Goal: Communication & Community: Answer question/provide support

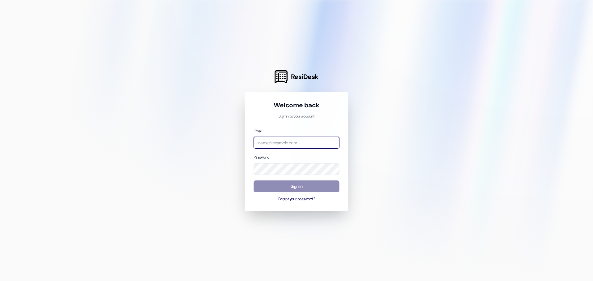
type input "[EMAIL_ADDRESS][DOMAIN_NAME]"
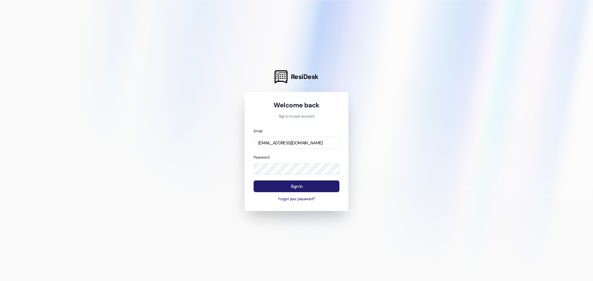
click at [290, 186] on button "Sign In" at bounding box center [296, 187] width 86 height 12
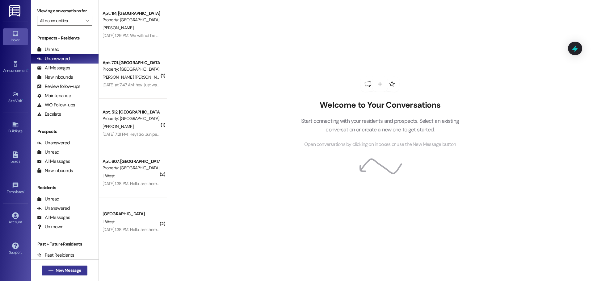
click at [62, 270] on span "New Message" at bounding box center [68, 270] width 25 height 6
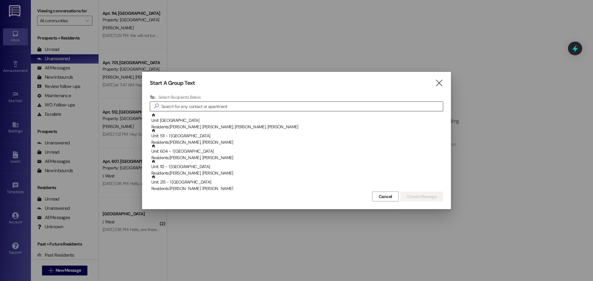
click at [182, 106] on input at bounding box center [302, 106] width 282 height 9
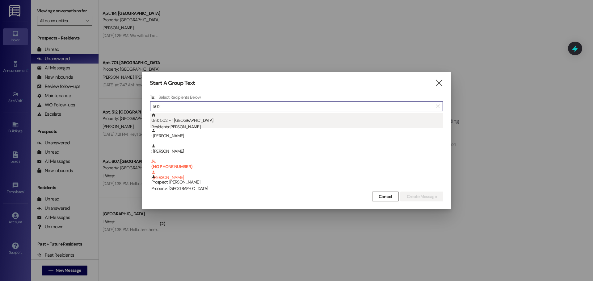
type input "502"
click at [227, 120] on div "Unit: 502 - 1 University Courtyard Residents: [PERSON_NAME]" at bounding box center [297, 122] width 292 height 18
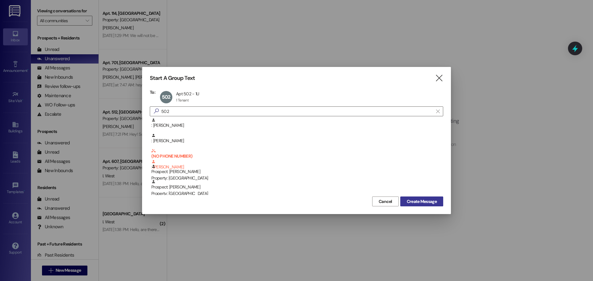
click at [417, 202] on span "Create Message" at bounding box center [422, 202] width 30 height 6
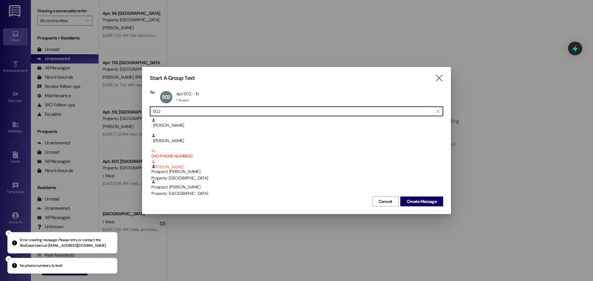
click at [182, 112] on input "502" at bounding box center [293, 111] width 280 height 9
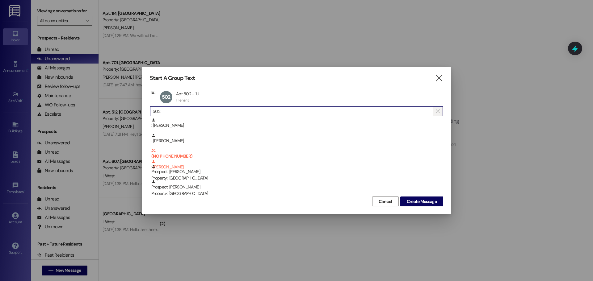
click at [440, 112] on span "" at bounding box center [438, 111] width 6 height 9
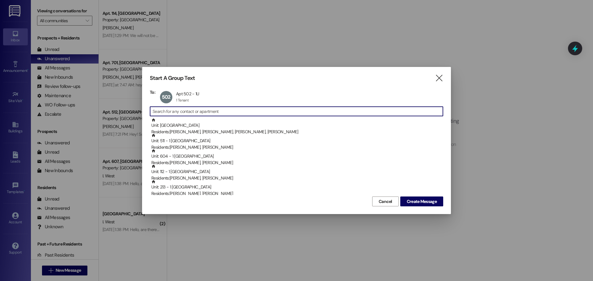
click at [184, 112] on input at bounding box center [298, 111] width 290 height 9
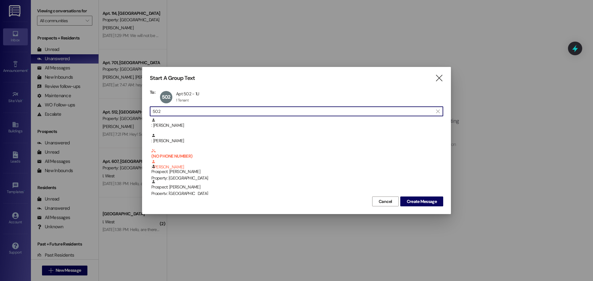
drag, startPoint x: 183, startPoint y: 112, endPoint x: 140, endPoint y: 110, distance: 43.3
click at [140, 110] on div "Start A Group Text  To: 502 Apt 502 - 1U Apt 502 - 1U 1 Tenant 1 Tenant click …" at bounding box center [296, 140] width 593 height 281
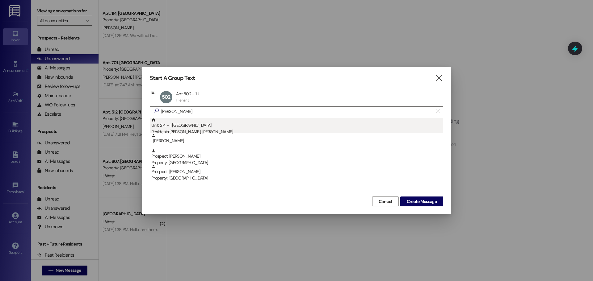
click at [233, 130] on div "Residents: [PERSON_NAME], [PERSON_NAME]" at bounding box center [297, 132] width 292 height 6
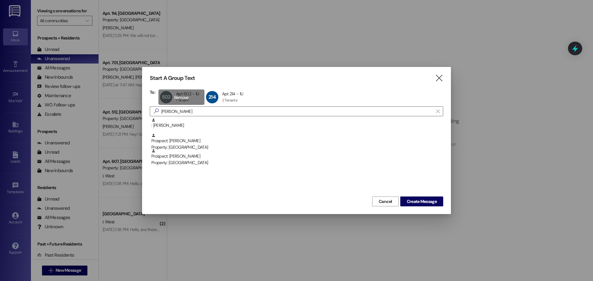
click at [184, 97] on div "502 Apt 502 - 1U Apt 502 - 1U 1 Tenant 1 Tenant click to remove" at bounding box center [181, 97] width 46 height 15
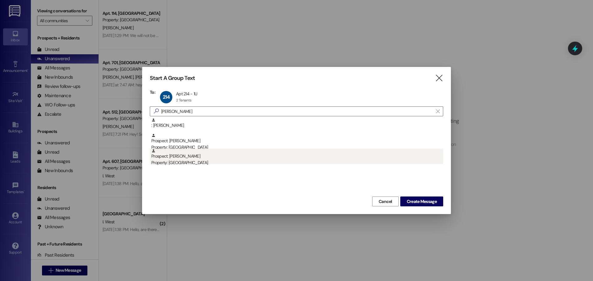
click at [208, 157] on div "Prospect: [PERSON_NAME] Property: [GEOGRAPHIC_DATA]" at bounding box center [297, 158] width 292 height 18
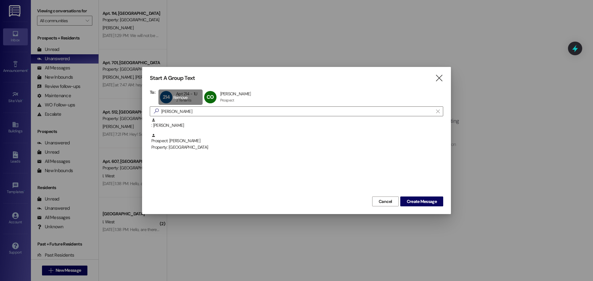
click at [182, 97] on div "214 Apt 214 - 1U Apt 214 - 1U 2 Tenants 2 Tenants click to remove" at bounding box center [180, 97] width 44 height 15
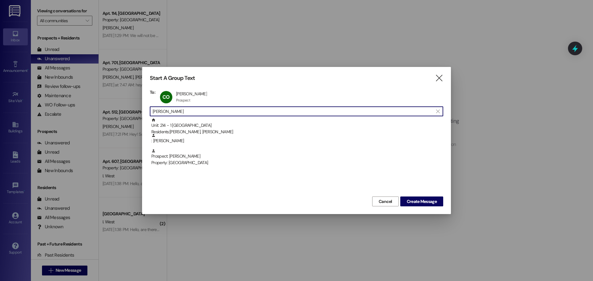
drag, startPoint x: 169, startPoint y: 112, endPoint x: 137, endPoint y: 114, distance: 31.9
click at [137, 114] on div "Start A Group Text  To: CO [PERSON_NAME] [PERSON_NAME] Prospect Prospect click…" at bounding box center [296, 140] width 593 height 281
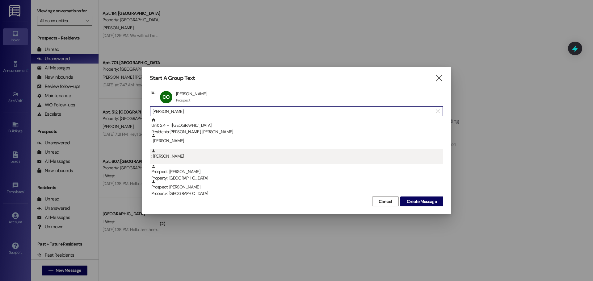
type input "[PERSON_NAME]"
click at [167, 155] on div ": [PERSON_NAME]" at bounding box center [297, 154] width 292 height 11
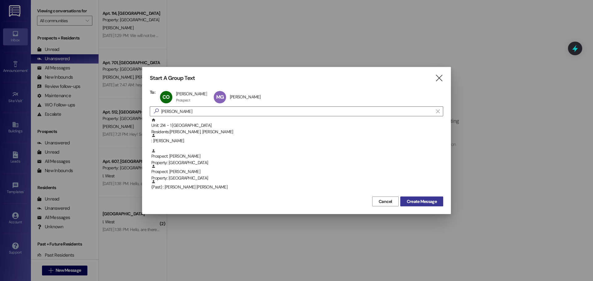
click at [418, 203] on span "Create Message" at bounding box center [422, 202] width 30 height 6
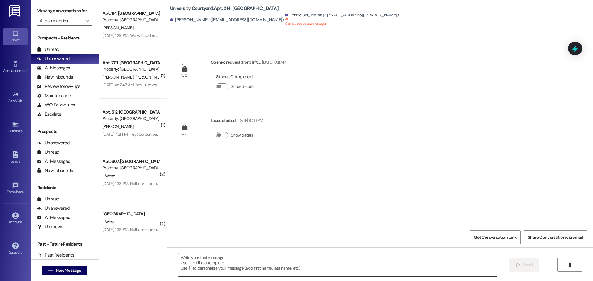
click at [215, 265] on textarea at bounding box center [337, 264] width 319 height 23
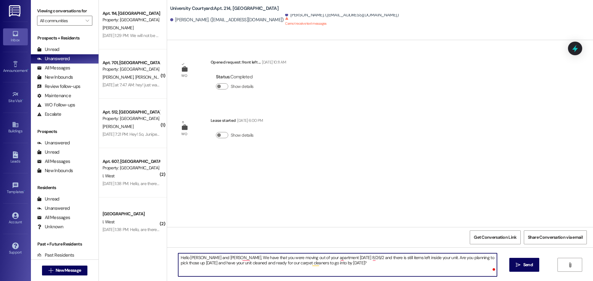
type textarea "Hello [PERSON_NAME] and [PERSON_NAME], We have that you were moving out of your…"
drag, startPoint x: 352, startPoint y: 266, endPoint x: 162, endPoint y: 241, distance: 191.8
click at [167, 241] on div "University Courtyard: Apt. 214, 1 University Courtyard [PERSON_NAME]. ([EMAIL_A…" at bounding box center [380, 140] width 426 height 281
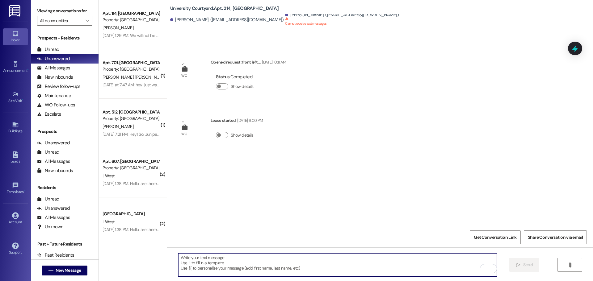
click at [190, 262] on textarea "To enrich screen reader interactions, please activate Accessibility in Grammarl…" at bounding box center [337, 264] width 319 height 23
click at [192, 264] on textarea "To enrich screen reader interactions, please activate Accessibility in Grammarl…" at bounding box center [337, 264] width 319 height 23
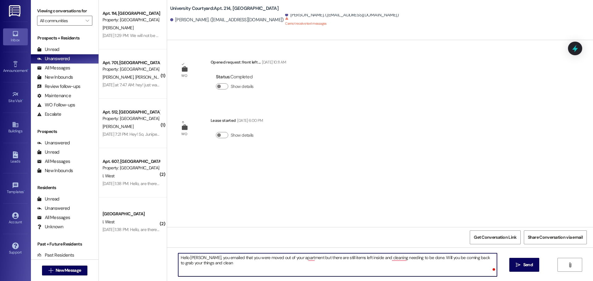
type textarea "Hello [PERSON_NAME], you emailed that you were moved out of your apartment but …"
drag, startPoint x: 201, startPoint y: 261, endPoint x: 168, endPoint y: 250, distance: 35.2
click at [168, 250] on div "Hello [PERSON_NAME], you emailed that you were moved out of your apartment but …" at bounding box center [380, 271] width 426 height 46
type textarea "Hello [PERSON_NAME], you emailed that you were moved out of your apartment but …"
click at [294, 22] on sup "Cannot receive text messages" at bounding box center [305, 21] width 41 height 9
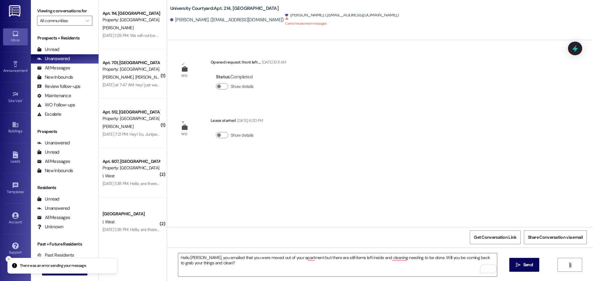
click at [8, 258] on line "Close toast" at bounding box center [9, 259] width 2 height 2
click at [67, 271] on span "New Message" at bounding box center [68, 270] width 25 height 6
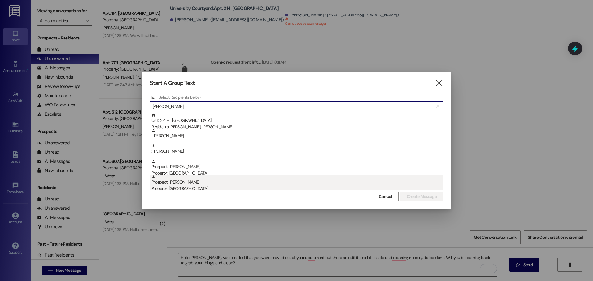
type input "[PERSON_NAME]"
click at [180, 187] on div "Property: [GEOGRAPHIC_DATA]" at bounding box center [297, 189] width 292 height 6
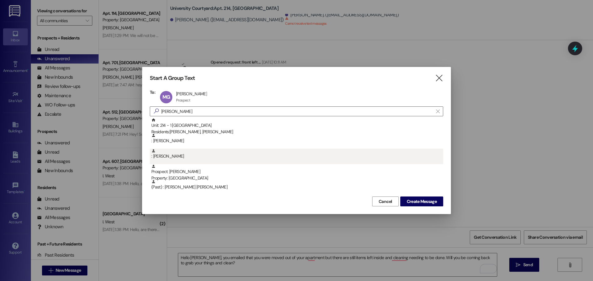
click at [172, 162] on div ": [PERSON_NAME]" at bounding box center [296, 156] width 293 height 15
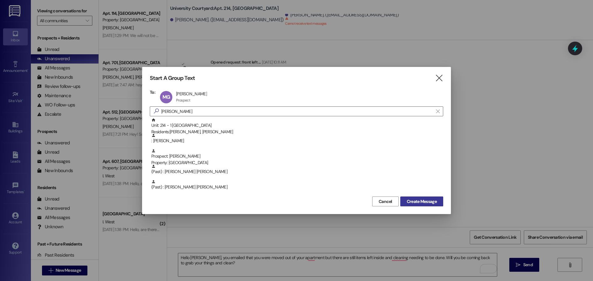
click at [420, 202] on span "Create Message" at bounding box center [422, 202] width 30 height 6
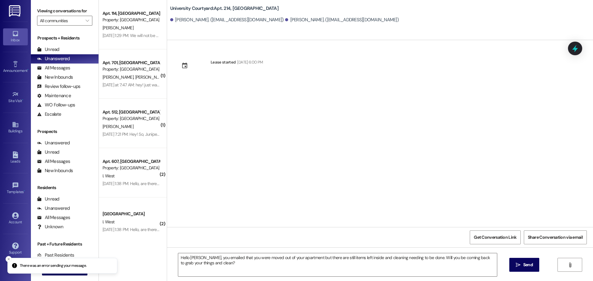
click at [355, 20] on div "[PERSON_NAME]. ([EMAIL_ADDRESS][DOMAIN_NAME]) [PERSON_NAME]. ([EMAIL_ADDRESS][D…" at bounding box center [381, 20] width 423 height 12
click at [56, 267] on span "New Message" at bounding box center [68, 270] width 25 height 6
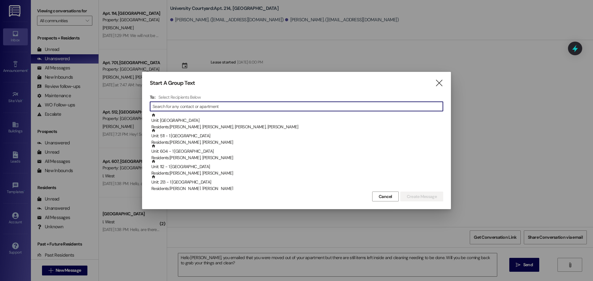
click at [168, 109] on input at bounding box center [298, 106] width 290 height 9
click at [165, 106] on input at bounding box center [302, 106] width 282 height 9
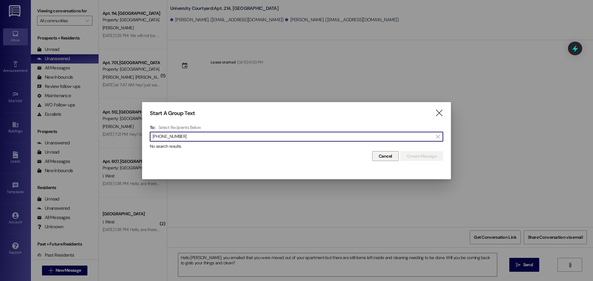
type input "[PHONE_NUMBER]"
click at [379, 154] on span "Cancel" at bounding box center [386, 156] width 14 height 6
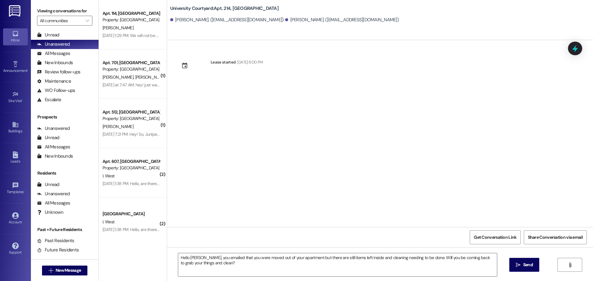
scroll to position [22, 0]
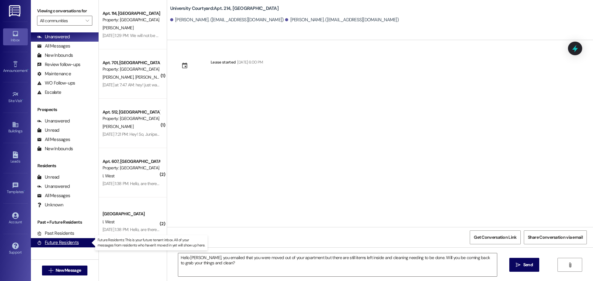
click at [56, 245] on div "Future Residents" at bounding box center [58, 243] width 42 height 6
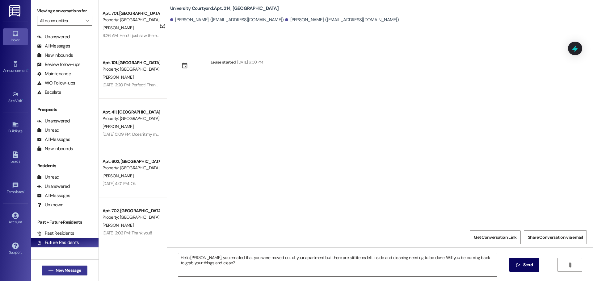
click at [58, 270] on span "New Message" at bounding box center [68, 270] width 25 height 6
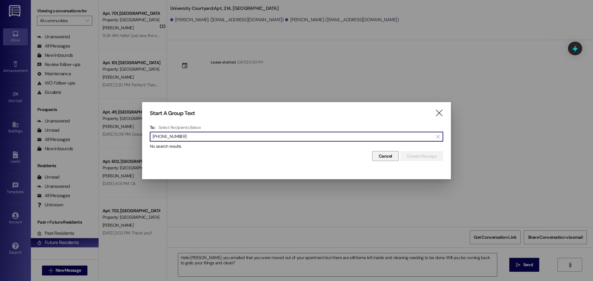
type input "[PHONE_NUMBER]"
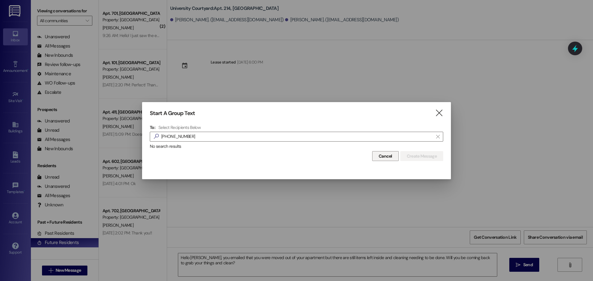
click at [388, 156] on span "Cancel" at bounding box center [386, 156] width 14 height 6
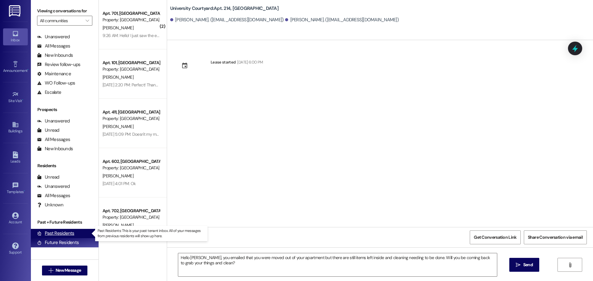
click at [69, 237] on div "Past Residents" at bounding box center [55, 233] width 37 height 6
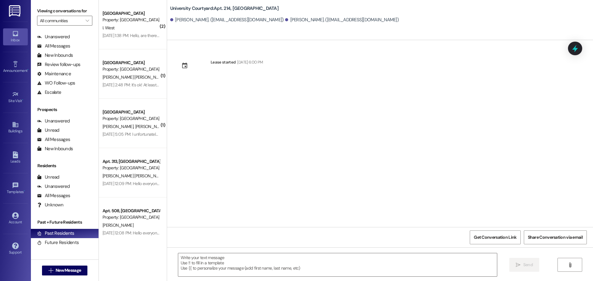
click at [372, 21] on div "[PERSON_NAME]. ([EMAIL_ADDRESS][DOMAIN_NAME]) [PERSON_NAME]. ([EMAIL_ADDRESS][D…" at bounding box center [381, 20] width 423 height 12
click at [12, 219] on div "Account" at bounding box center [15, 222] width 31 height 6
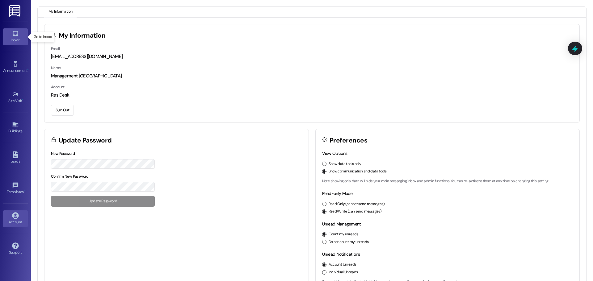
click at [17, 37] on div "Inbox" at bounding box center [15, 40] width 31 height 6
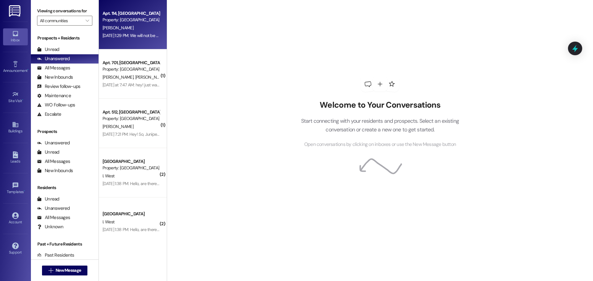
click at [114, 38] on div "[DATE] 1:29 PM: We will not be renewing our lease [DATE] 1:29 PM: We will not b…" at bounding box center [146, 36] width 87 height 6
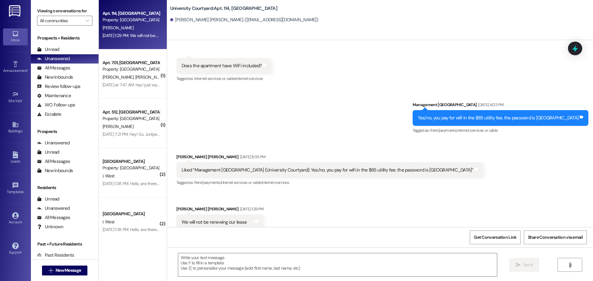
scroll to position [2021, 0]
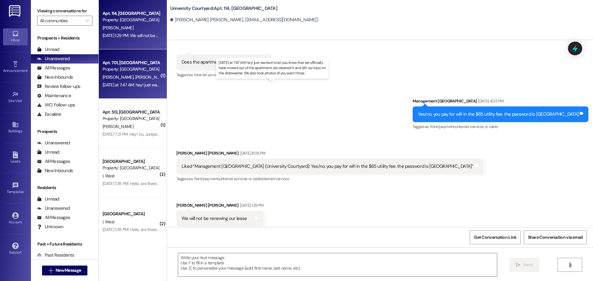
click at [113, 84] on div "[DATE] at 7:47 AM: hey! just wanted to let you know that we officially have mov…" at bounding box center [275, 85] width 345 height 6
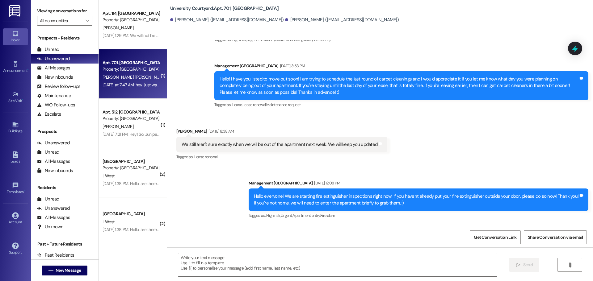
scroll to position [2276, 0]
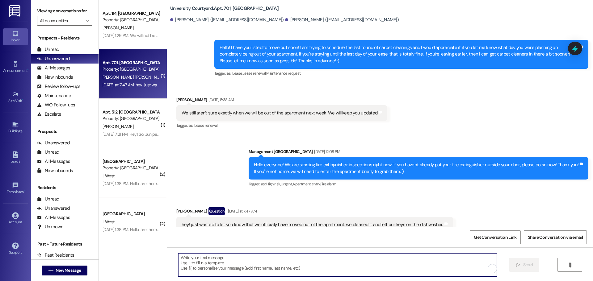
click at [197, 262] on textarea "To enrich screen reader interactions, please activate Accessibility in Grammarl…" at bounding box center [337, 264] width 319 height 23
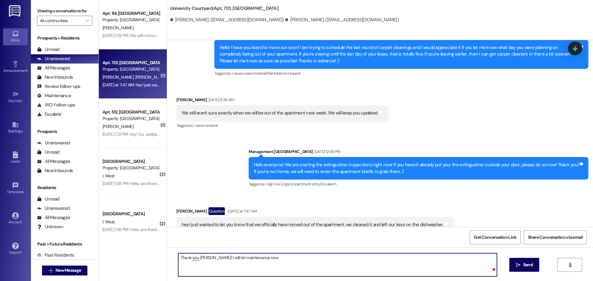
type textarea "Thank you [PERSON_NAME]! I will let maintenance now"
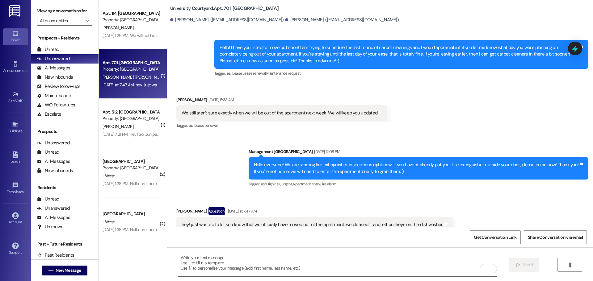
scroll to position [2319, 0]
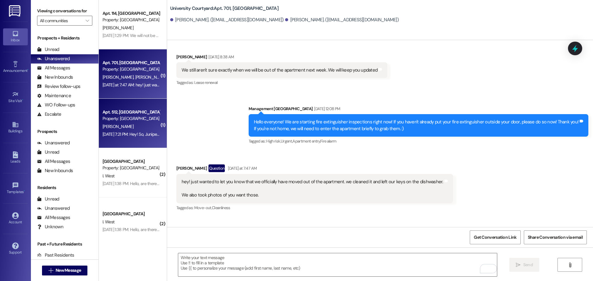
click at [117, 115] on div "Apt. 512, [GEOGRAPHIC_DATA]" at bounding box center [131, 112] width 57 height 6
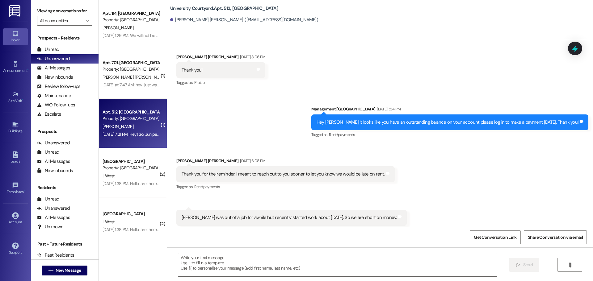
scroll to position [2147, 0]
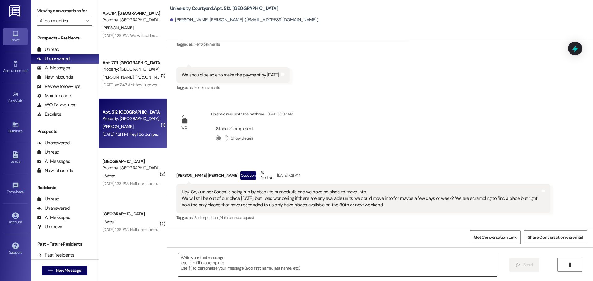
click at [186, 262] on textarea at bounding box center [337, 264] width 319 height 23
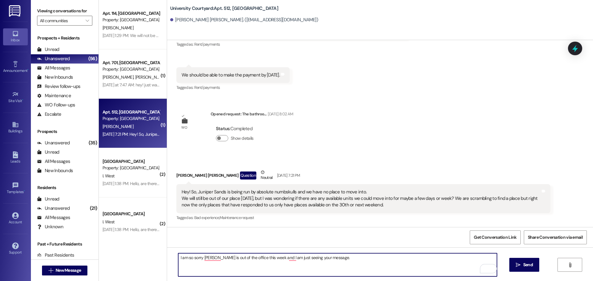
click at [371, 259] on textarea "I am so sorry [PERSON_NAME] is out of the office this week and I am just seeing…" at bounding box center [337, 264] width 319 height 23
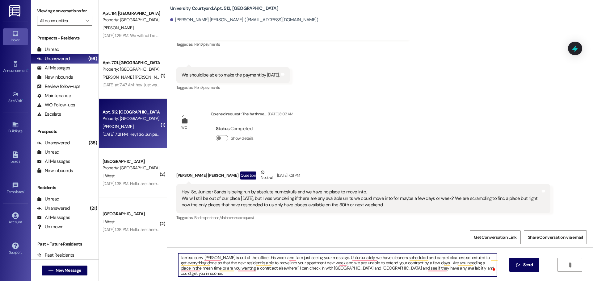
click at [216, 257] on textarea "I am so sorry [PERSON_NAME] is out of the office this week and I am just seeing…" at bounding box center [337, 264] width 319 height 23
drag, startPoint x: 206, startPoint y: 269, endPoint x: 182, endPoint y: 268, distance: 24.4
click at [182, 268] on textarea "I am so sorry [PERSON_NAME]! [PERSON_NAME] is out of the office this week and I…" at bounding box center [337, 264] width 319 height 23
click at [247, 273] on textarea "I am so sorry [PERSON_NAME]! [PERSON_NAME] is out of the office this week and I…" at bounding box center [337, 264] width 319 height 23
click at [282, 269] on textarea "I am so sorry [PERSON_NAME]! [PERSON_NAME] is out of the office this week and I…" at bounding box center [337, 264] width 319 height 23
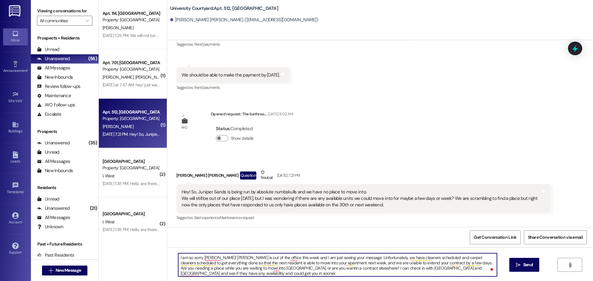
type textarea "I am so sorry [PERSON_NAME]! [PERSON_NAME] is out of the office this week and I…"
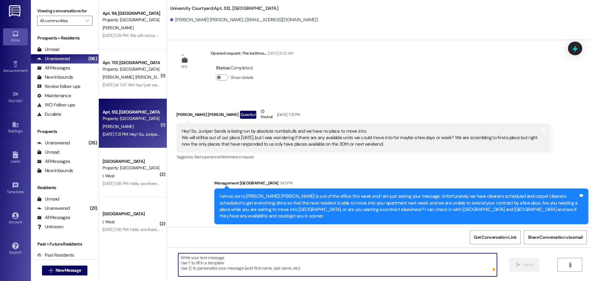
scroll to position [2210, 0]
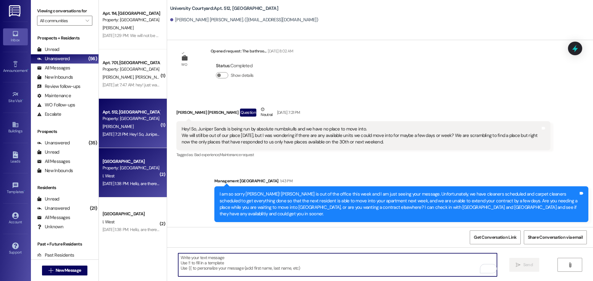
click at [113, 177] on div "I. West" at bounding box center [131, 176] width 58 height 8
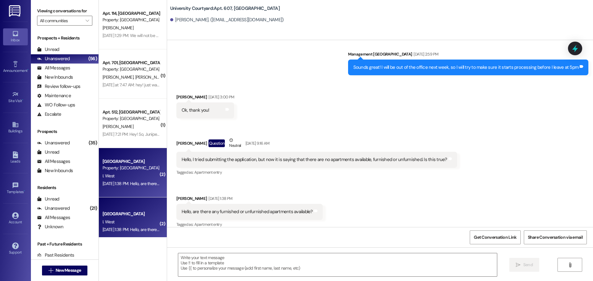
scroll to position [1764, 0]
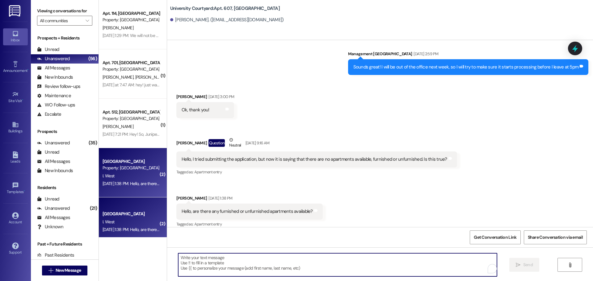
click at [192, 266] on textarea "To enrich screen reader interactions, please activate Accessibility in Grammarl…" at bounding box center [337, 264] width 319 height 23
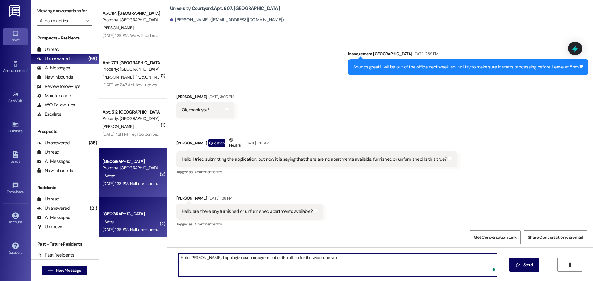
type textarea "Hello [PERSON_NAME], I apologize our manager is out of the office for the week …"
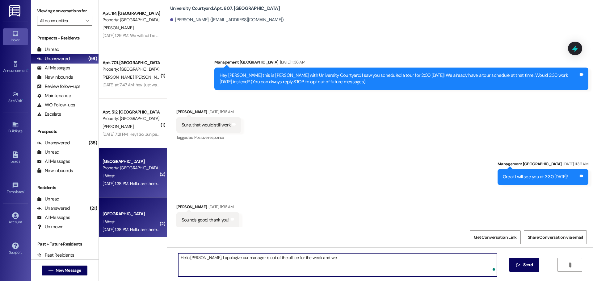
scroll to position [1764, 0]
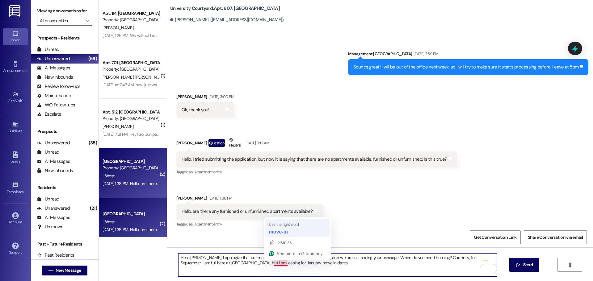
type textarea "Hello Isaac, I apologize that our manager is out of the office for the week, an…"
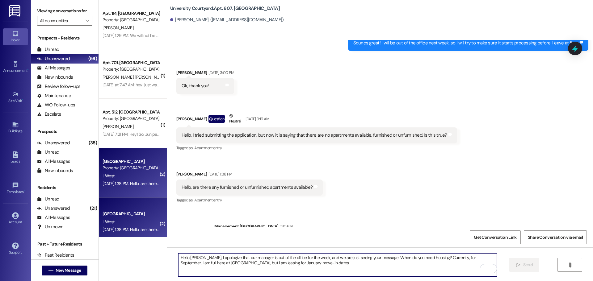
scroll to position [1813, 0]
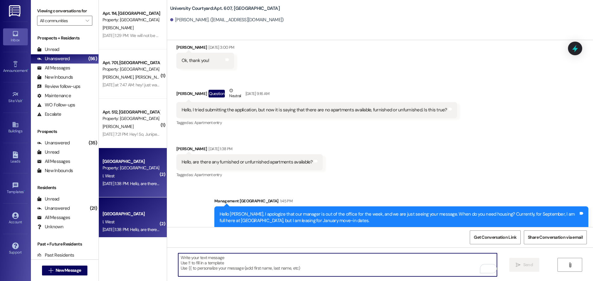
click at [123, 214] on div "[GEOGRAPHIC_DATA]" at bounding box center [131, 214] width 57 height 6
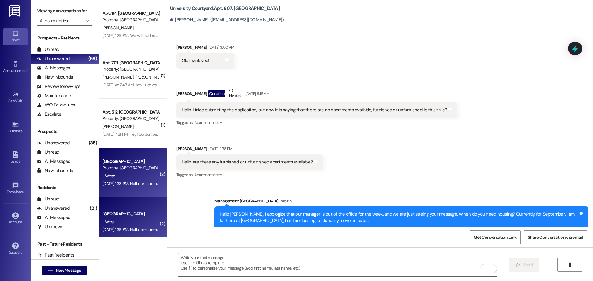
click at [128, 186] on div "Aug 25, 2025 at 1:38 PM: Hello, are there any furnished or unfurnished apartmen…" at bounding box center [131, 184] width 58 height 8
click at [53, 57] on div "Unanswered" at bounding box center [53, 59] width 33 height 6
click at [51, 48] on div "Unread" at bounding box center [48, 49] width 22 height 6
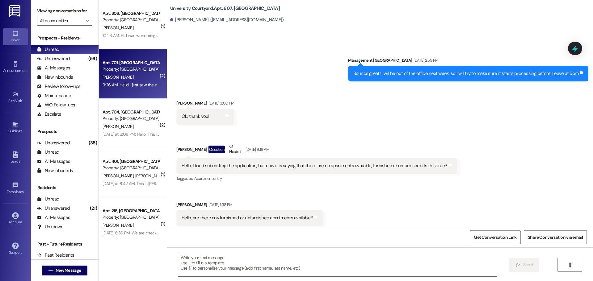
scroll to position [1764, 0]
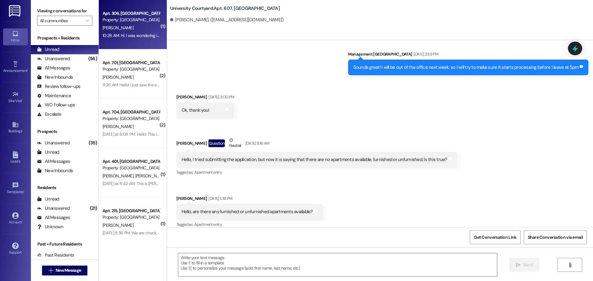
click at [124, 32] on div "10:28 AM: Hi. I was wondering if we could arrange a walk through on our last da…" at bounding box center [131, 36] width 58 height 8
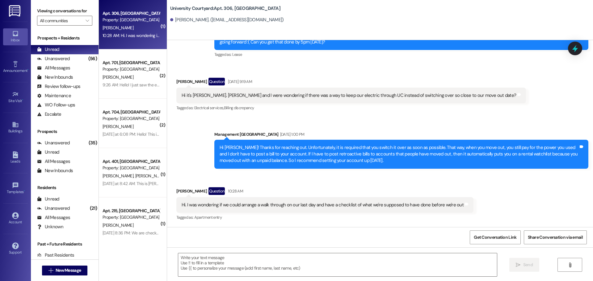
scroll to position [705, 0]
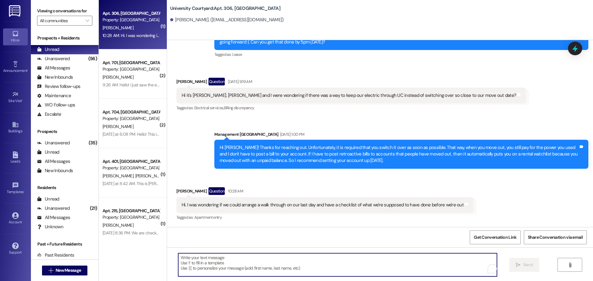
click at [197, 262] on textarea "To enrich screen reader interactions, please activate Accessibility in Grammarl…" at bounding box center [337, 264] width 319 height 23
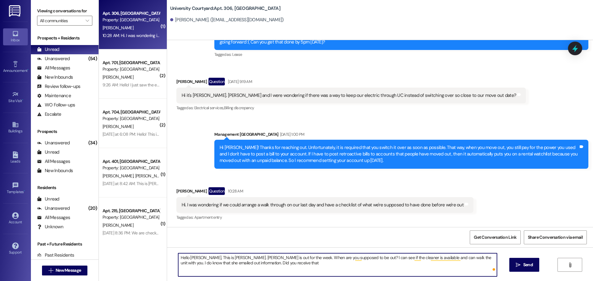
type textarea "Hello Danika, This is BreAnn. Katelynn is out for the week. When are you suppos…"
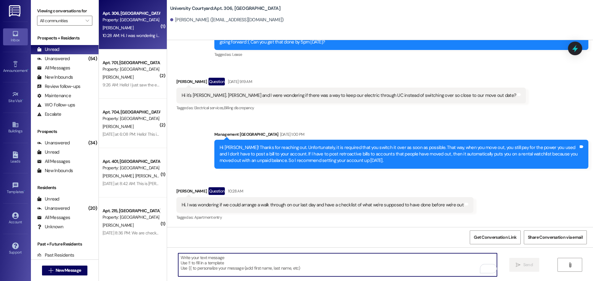
scroll to position [754, 0]
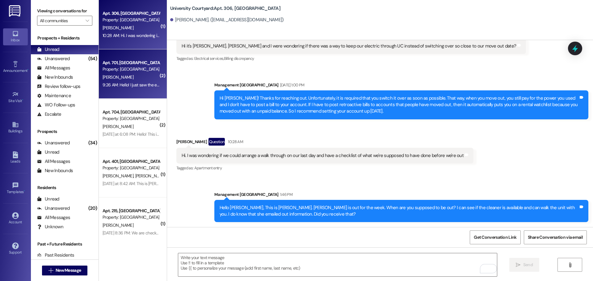
click at [114, 73] on div "Apt. 701, 1 University Courtyard Property: University Courtyard" at bounding box center [131, 66] width 58 height 15
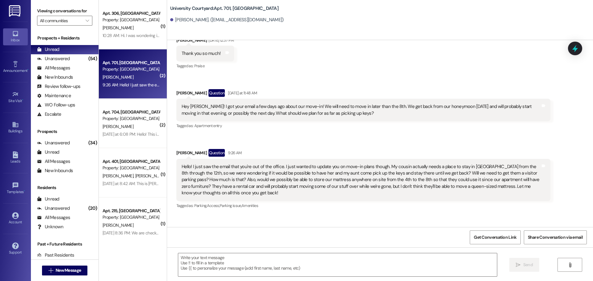
scroll to position [1735, 0]
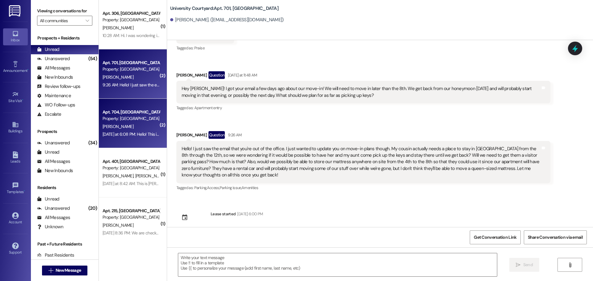
click at [131, 124] on div "A. Foiles" at bounding box center [131, 127] width 58 height 8
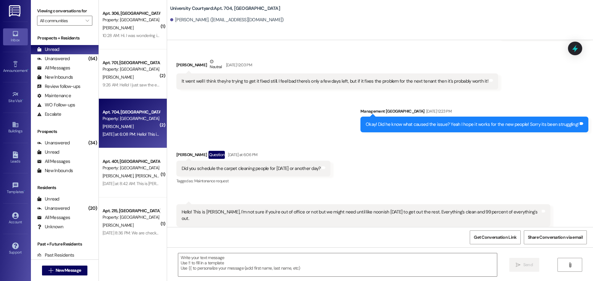
scroll to position [2497, 0]
click at [195, 262] on textarea at bounding box center [337, 264] width 319 height 23
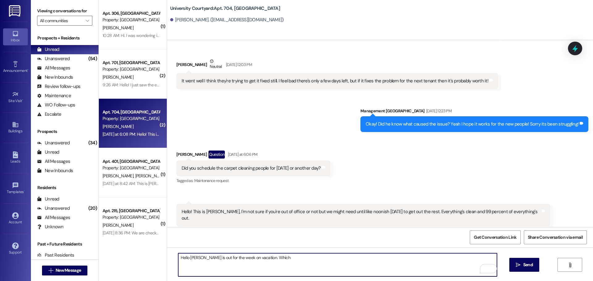
click at [295, 263] on textarea "Hello Ammon, Katelynn is out for the week on vacation. Which" at bounding box center [337, 264] width 319 height 23
drag, startPoint x: 292, startPoint y: 257, endPoint x: 276, endPoint y: 258, distance: 16.1
click at [276, 258] on textarea "Hello Ammon, Katelynn is out for the week on vacation. Which" at bounding box center [337, 264] width 319 height 23
click at [480, 258] on textarea "Hello Ammon, Katelynn is out for the week. I apologize that I am just seeing yo…" at bounding box center [337, 264] width 319 height 23
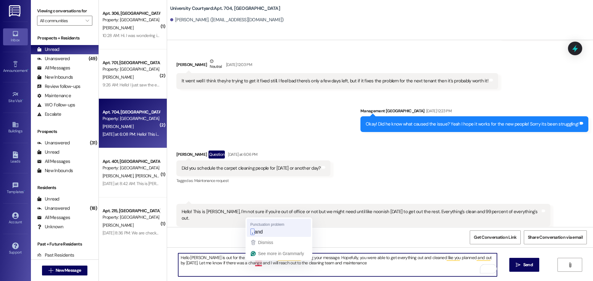
type textarea "Hello Ammon, Katelynn is out for the week. I apologize that I am just seeing yo…"
click at [374, 266] on textarea "Hello Ammon, Katelynn is out for the week. I apologize that I am just seeing yo…" at bounding box center [337, 264] width 319 height 23
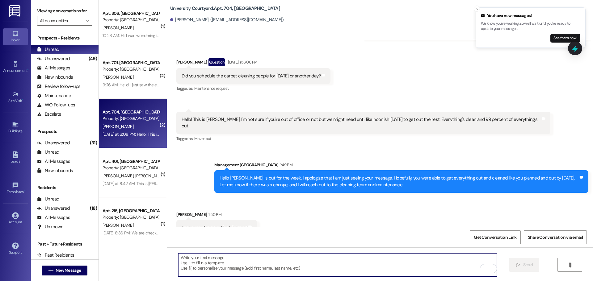
scroll to position [2589, 0]
click at [210, 261] on textarea "To enrich screen reader interactions, please activate Accessibility in Grammarl…" at bounding box center [337, 264] width 319 height 23
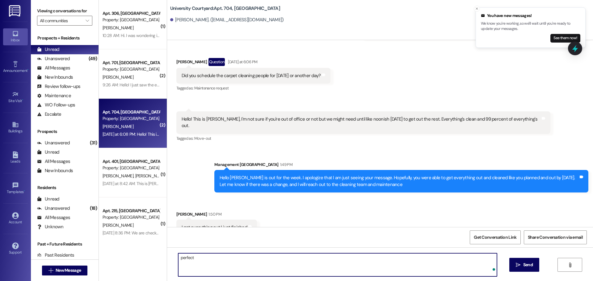
scroll to position [2589, 0]
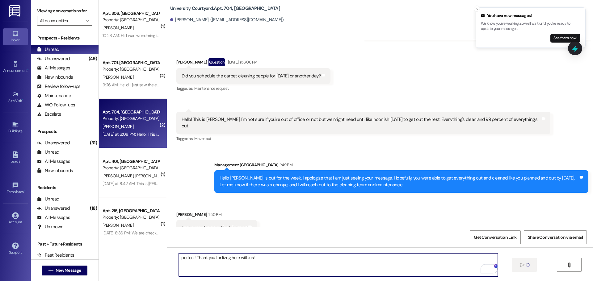
type textarea "perfect! Thank you for living here with us!"
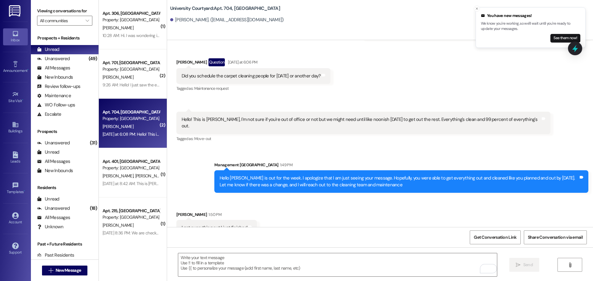
scroll to position [2632, 0]
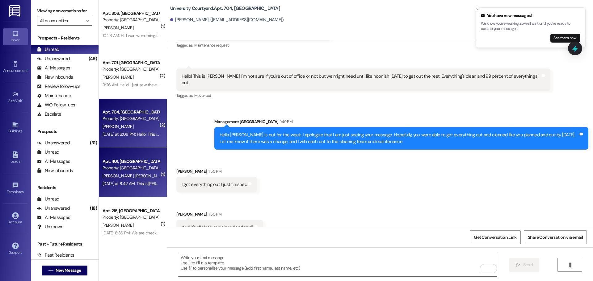
click at [136, 171] on div "Property: [GEOGRAPHIC_DATA]" at bounding box center [131, 168] width 57 height 6
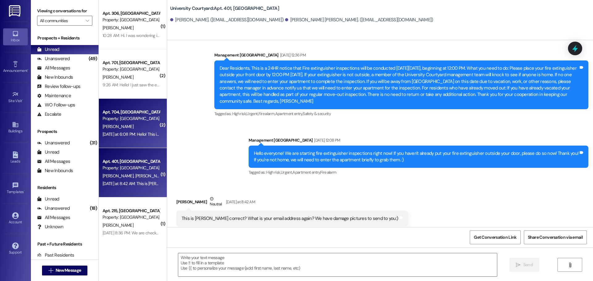
click at [128, 138] on div "Yesterday at 6:08 PM: Hello! This is Ammon, I'm not sure if you're out of offic…" at bounding box center [131, 135] width 58 height 8
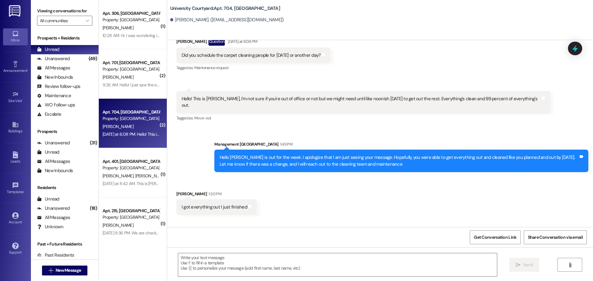
scroll to position [2676, 0]
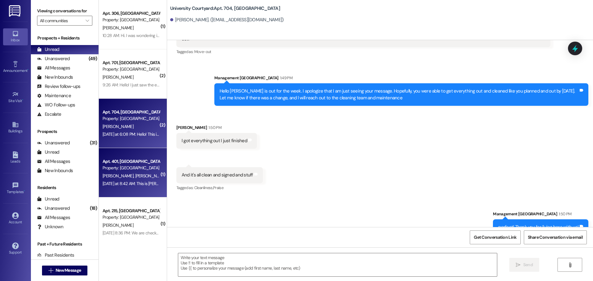
click at [112, 165] on div "Property: [GEOGRAPHIC_DATA]" at bounding box center [131, 168] width 57 height 6
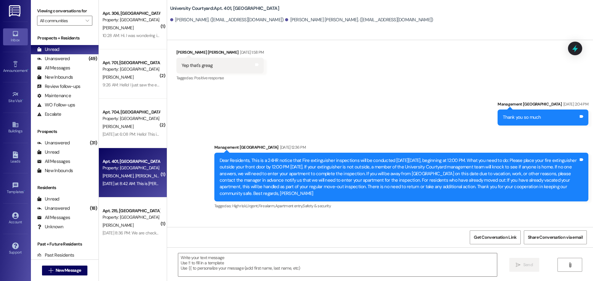
scroll to position [2256, 0]
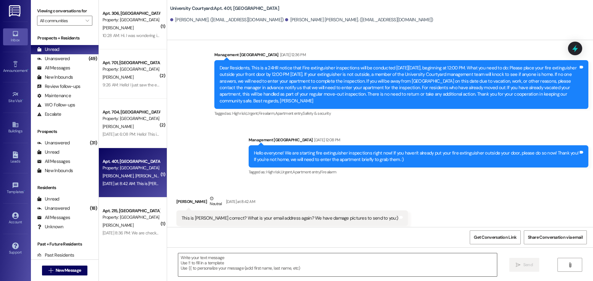
click at [193, 260] on textarea at bounding box center [337, 264] width 319 height 23
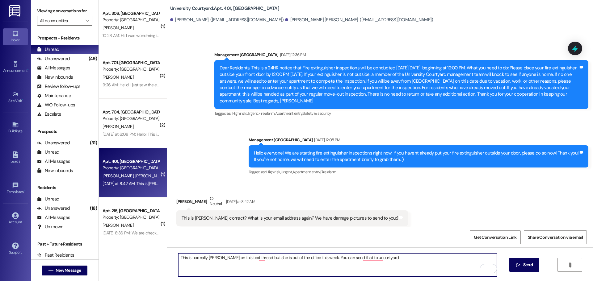
click at [388, 260] on textarea "This is normally Katelynn on this text thread but she is out of the office this…" at bounding box center [337, 264] width 319 height 23
type textarea "This is normally Katelynn on this text thread but she is out of the office this…"
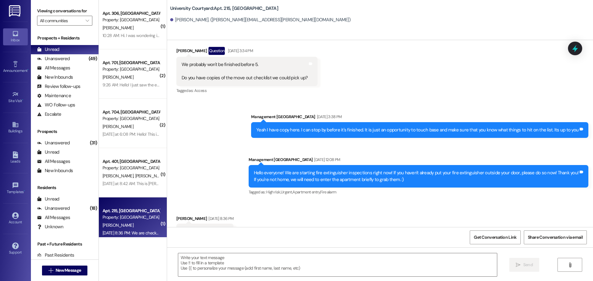
scroll to position [4060, 0]
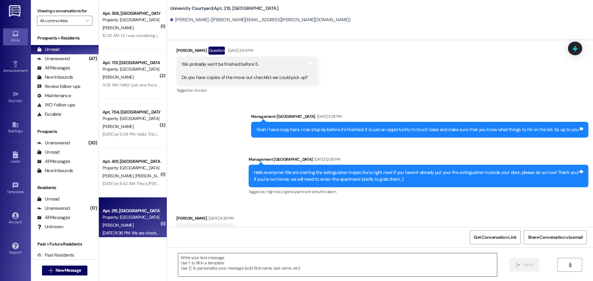
click at [191, 263] on textarea at bounding box center [337, 264] width 319 height 23
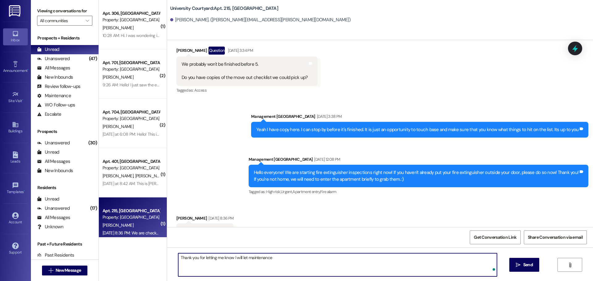
type textarea "Thank you for letting me know I will let maintenance"
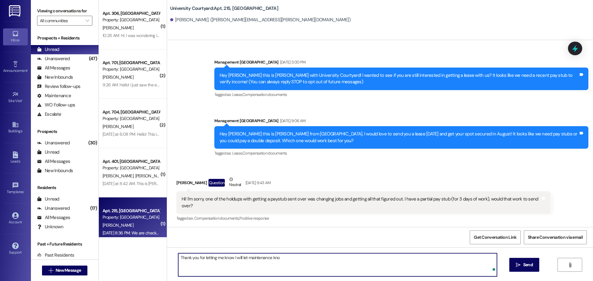
type textarea "Thank you for letting me know I will let maintenance know"
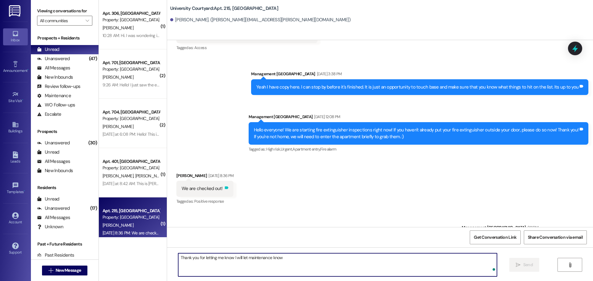
scroll to position [4103, 0]
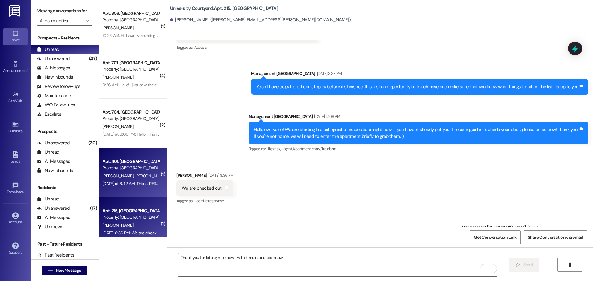
click at [135, 178] on span "[PERSON_NAME]" at bounding box center [150, 176] width 31 height 6
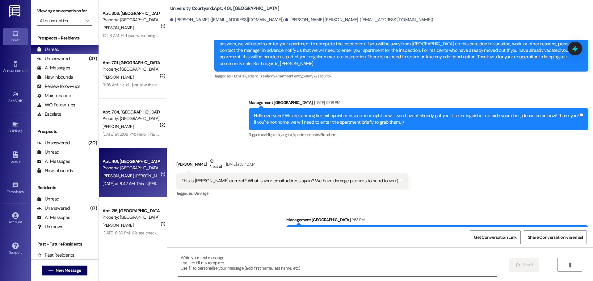
scroll to position [2299, 0]
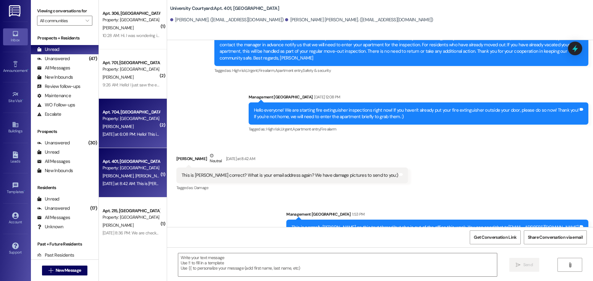
click at [123, 122] on div "Apt. 704, 1 University Courtyard Property: University Courtyard" at bounding box center [131, 115] width 58 height 15
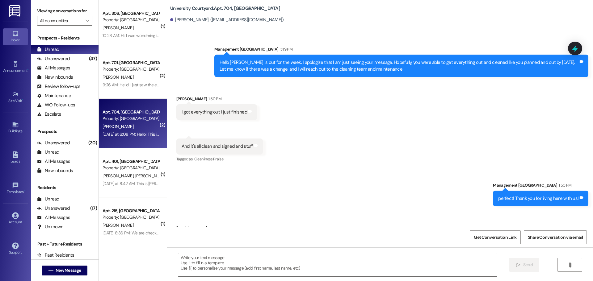
scroll to position [2728, 0]
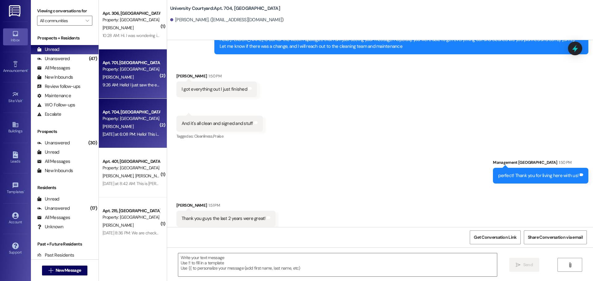
click at [128, 80] on div "[PERSON_NAME]" at bounding box center [131, 77] width 58 height 8
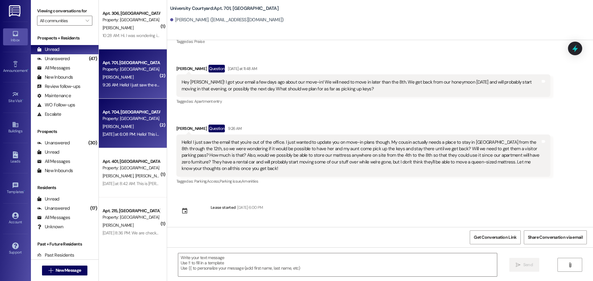
scroll to position [1735, 0]
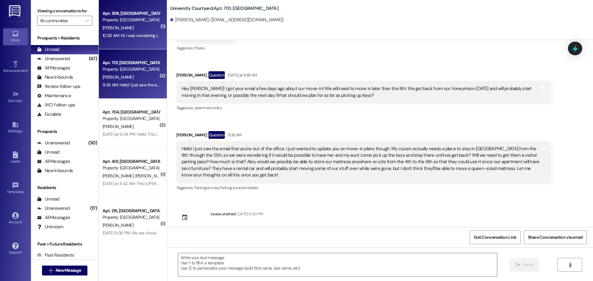
click at [125, 38] on div "10:28 AM: Hi. I was wondering if we could arrange a walk through on our last da…" at bounding box center [243, 36] width 280 height 6
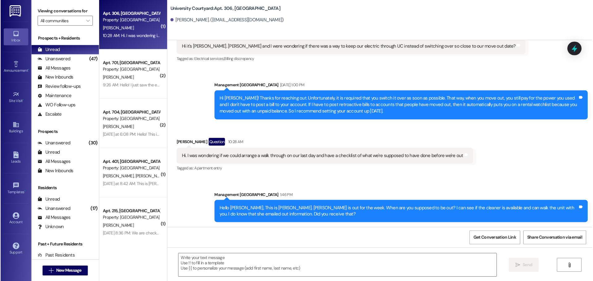
scroll to position [754, 0]
